Goal: Information Seeking & Learning: Learn about a topic

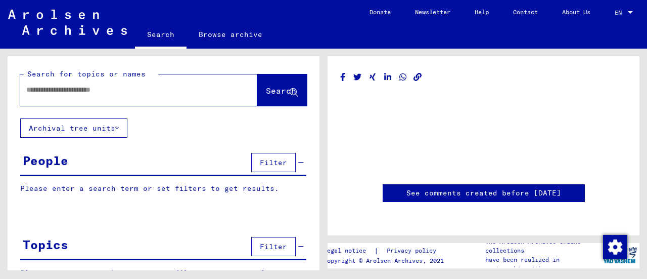
type input "********"
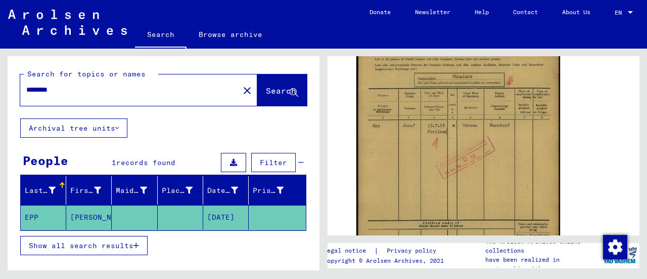
scroll to position [161, 0]
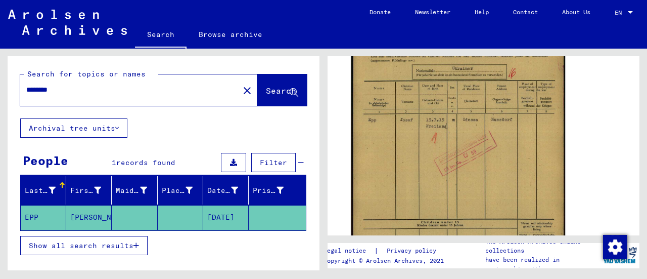
click at [419, 145] on img at bounding box center [458, 160] width 214 height 301
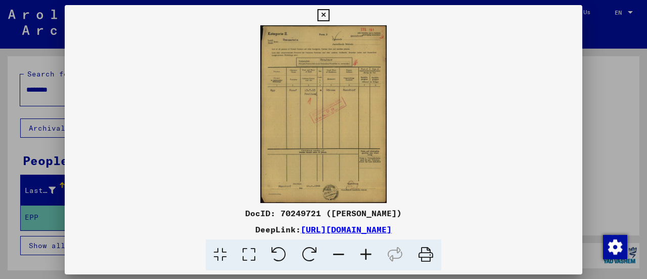
click at [419, 145] on img at bounding box center [324, 114] width 518 height 178
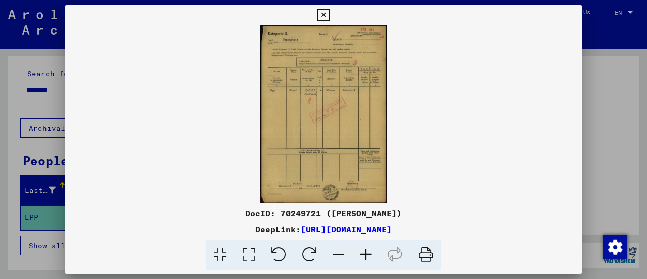
click at [360, 257] on icon at bounding box center [365, 254] width 27 height 31
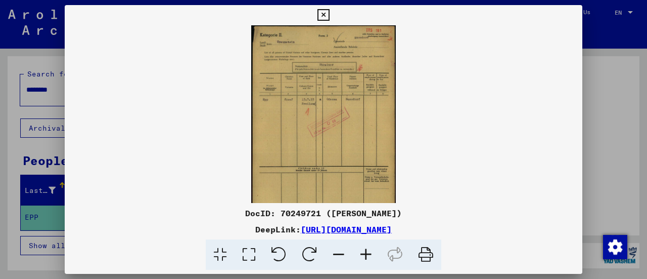
click at [360, 257] on icon at bounding box center [365, 254] width 27 height 31
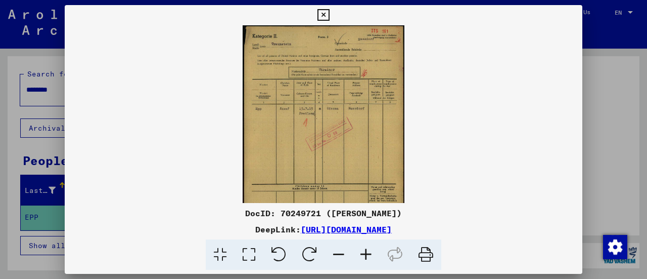
click at [360, 257] on icon at bounding box center [365, 254] width 27 height 31
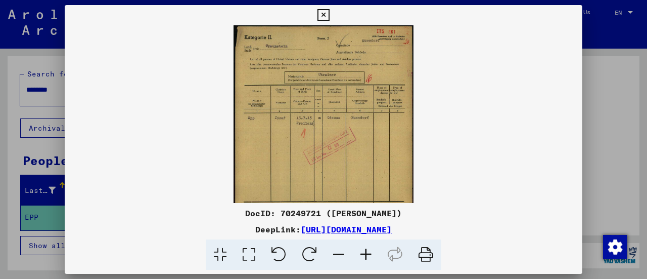
click at [360, 257] on icon at bounding box center [365, 254] width 27 height 31
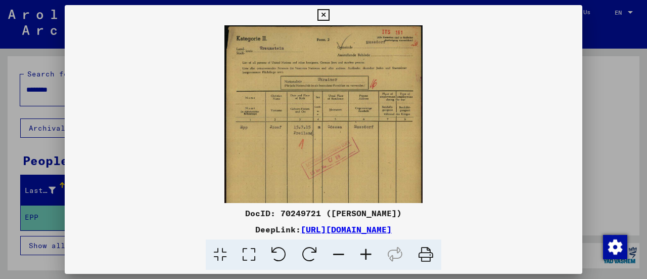
click at [360, 257] on icon at bounding box center [365, 254] width 27 height 31
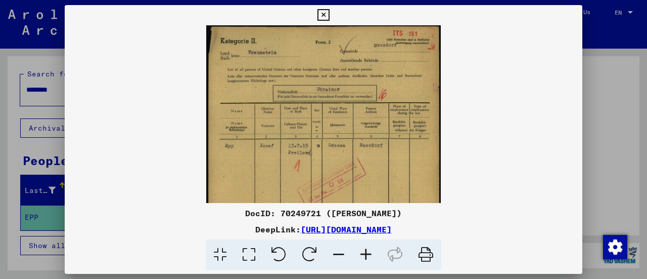
click at [360, 257] on icon at bounding box center [365, 254] width 27 height 31
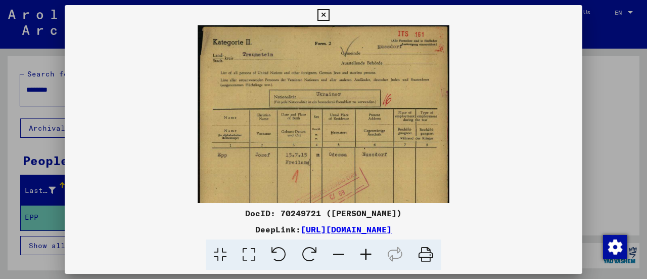
click at [360, 257] on icon at bounding box center [365, 254] width 27 height 31
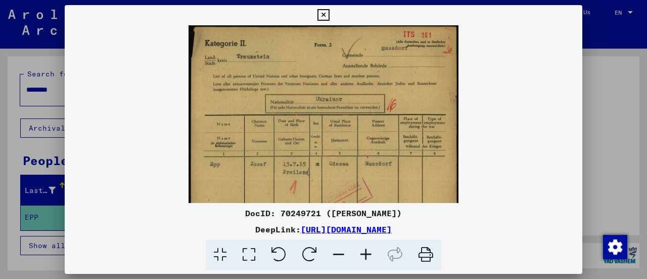
click at [360, 257] on icon at bounding box center [365, 254] width 27 height 31
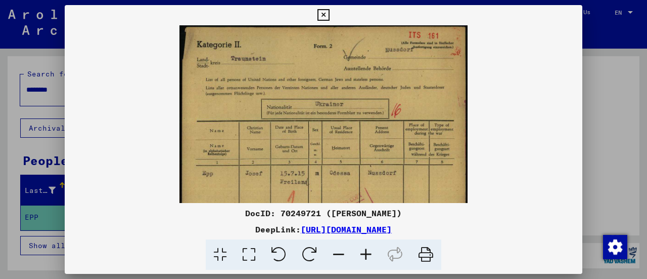
click at [360, 257] on icon at bounding box center [365, 254] width 27 height 31
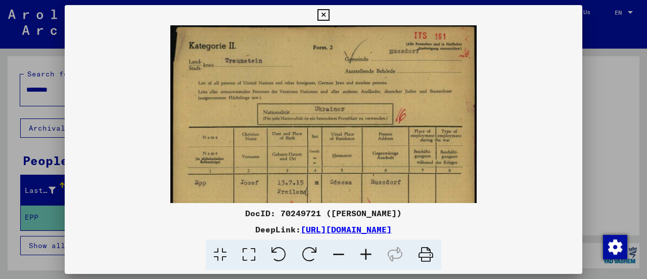
click at [360, 257] on icon at bounding box center [365, 254] width 27 height 31
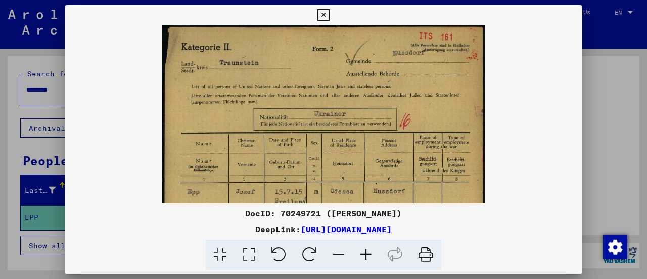
click at [360, 257] on icon at bounding box center [365, 254] width 27 height 31
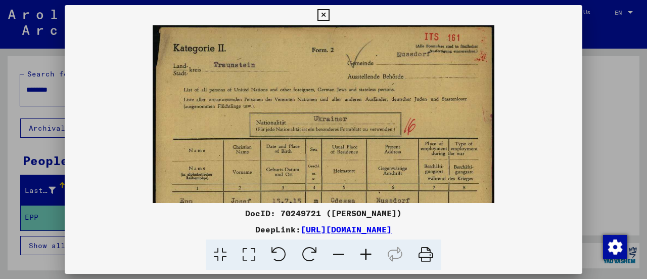
click at [360, 257] on icon at bounding box center [365, 254] width 27 height 31
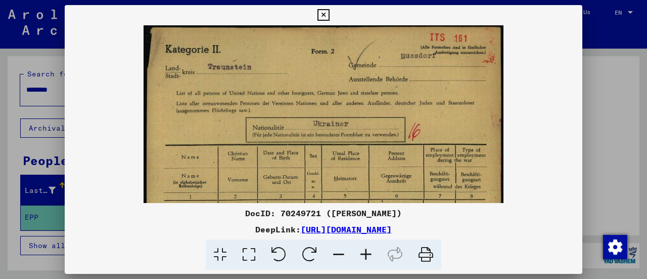
click at [360, 257] on icon at bounding box center [365, 254] width 27 height 31
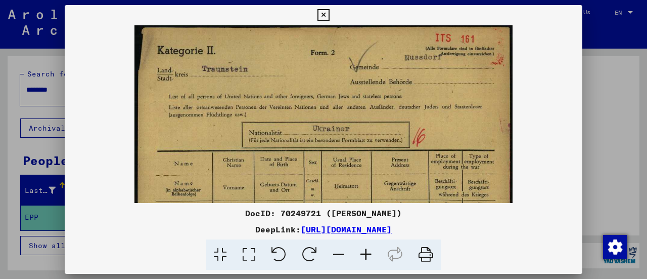
click at [360, 257] on icon at bounding box center [365, 254] width 27 height 31
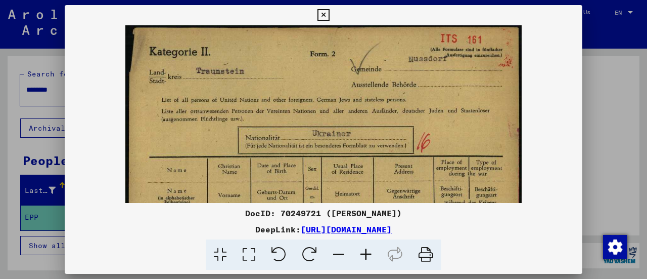
click at [360, 257] on icon at bounding box center [365, 254] width 27 height 31
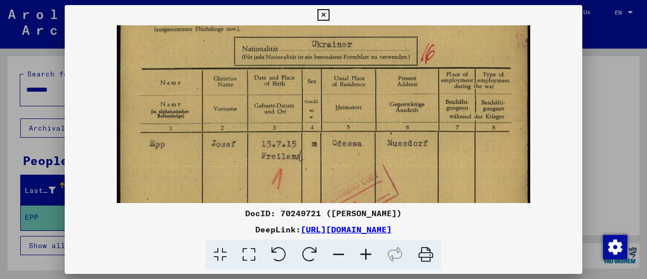
scroll to position [97, 0]
drag, startPoint x: 380, startPoint y: 123, endPoint x: 328, endPoint y: 34, distance: 102.9
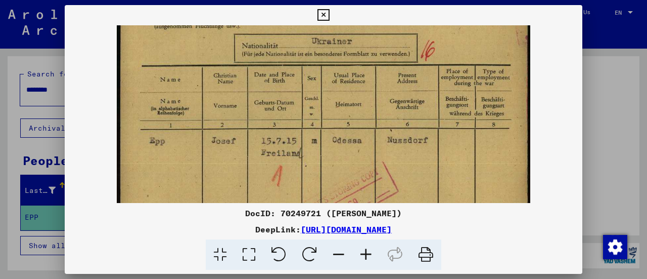
click at [328, 34] on img at bounding box center [324, 219] width 414 height 582
